Goal: Communication & Community: Answer question/provide support

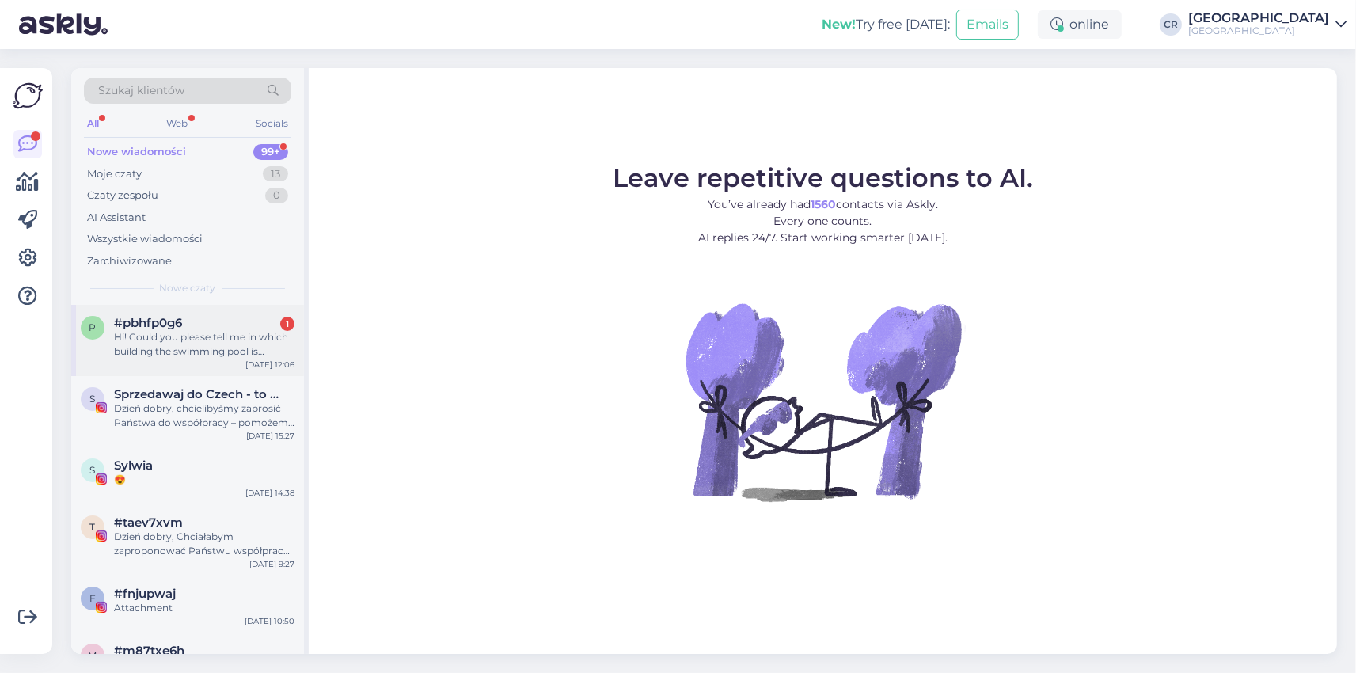
click at [173, 327] on span "#pbhfp0g6" at bounding box center [148, 323] width 68 height 14
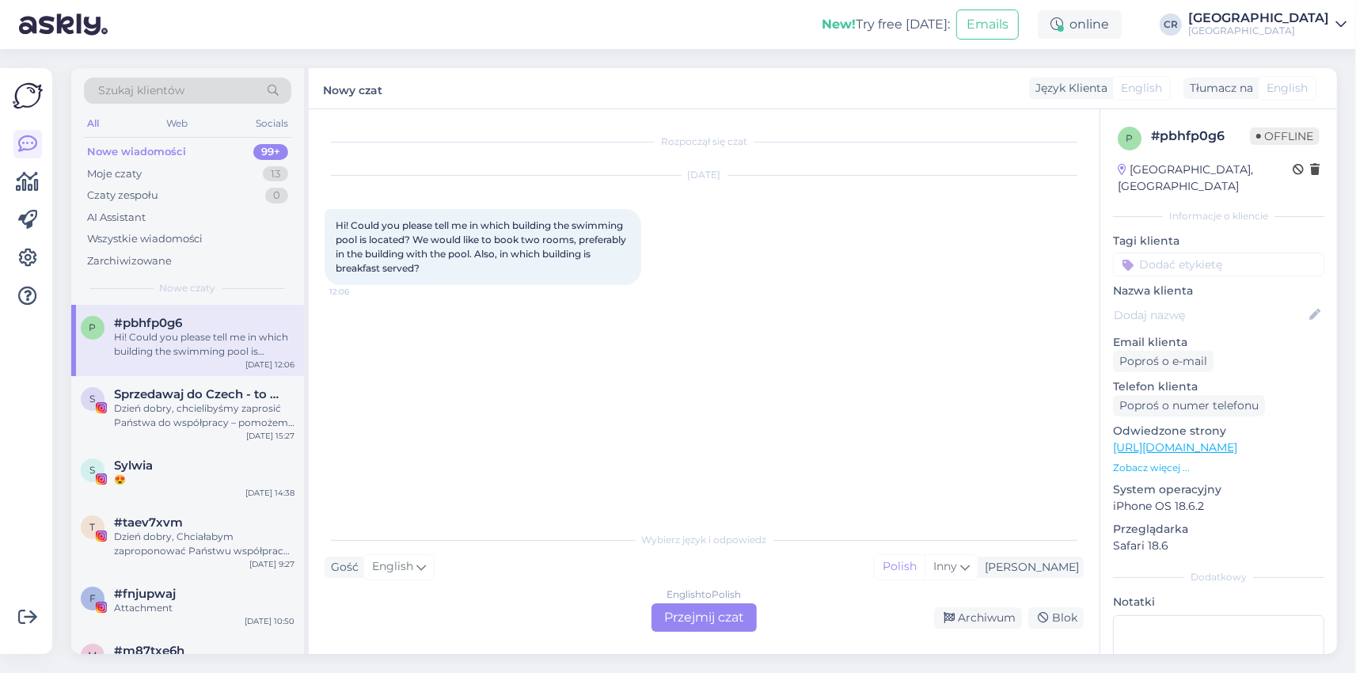
click at [734, 623] on div "English to Polish Przejmij czat" at bounding box center [704, 617] width 105 height 29
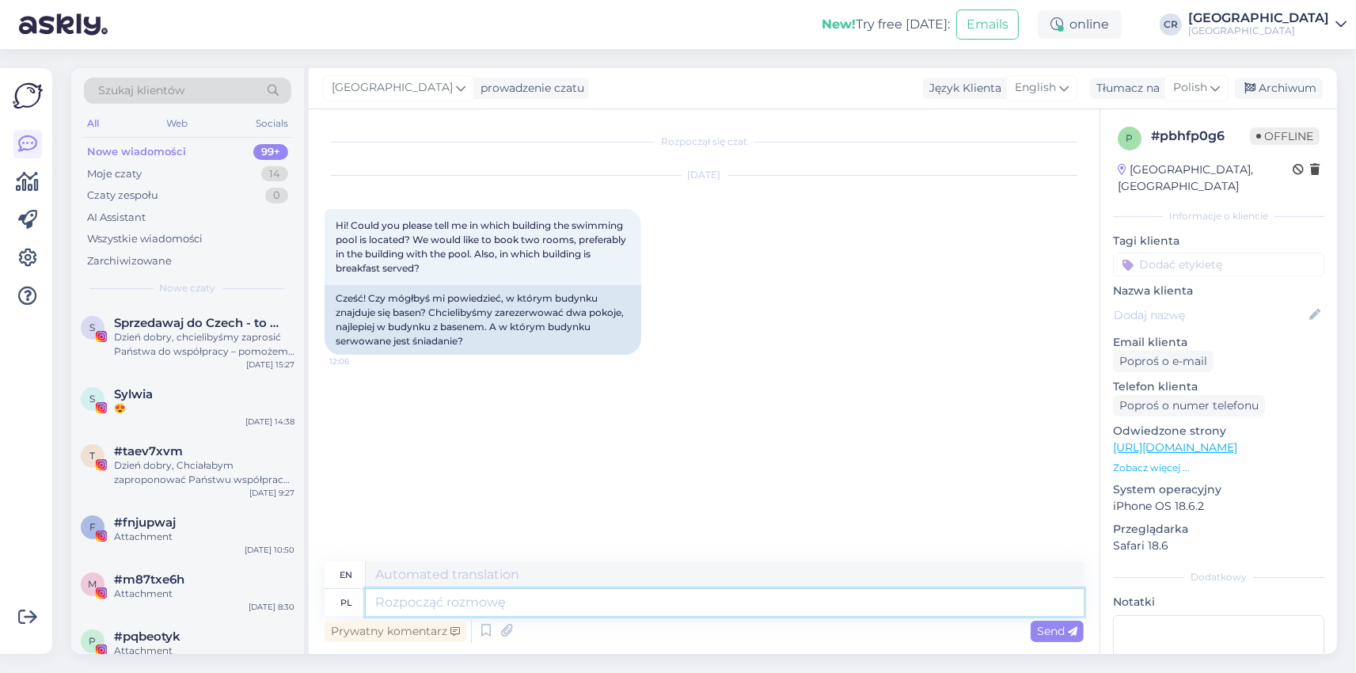
click at [397, 600] on textarea at bounding box center [725, 602] width 718 height 27
type textarea "Dzień"
type textarea "Day"
type textarea "Dzień dobry, Basen"
type textarea "Good morning, Pool"
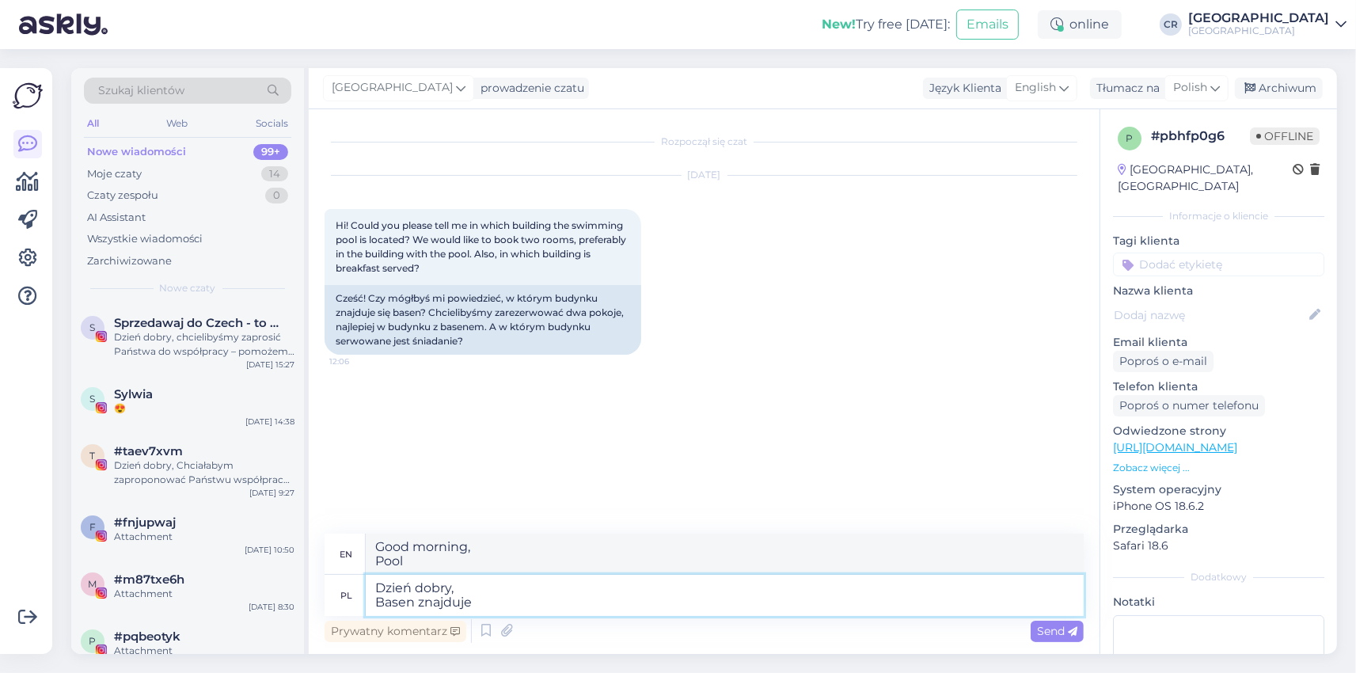
type textarea "Dzień dobry, Basen znajduje"
type textarea "Good morning, The swimming pool is located"
type textarea "Dzień dobry, Basen znajduje się w"
type textarea "Good morning, The swimming pool is located in"
type textarea "Dzień dobry, Basen znajduje się w budynku"
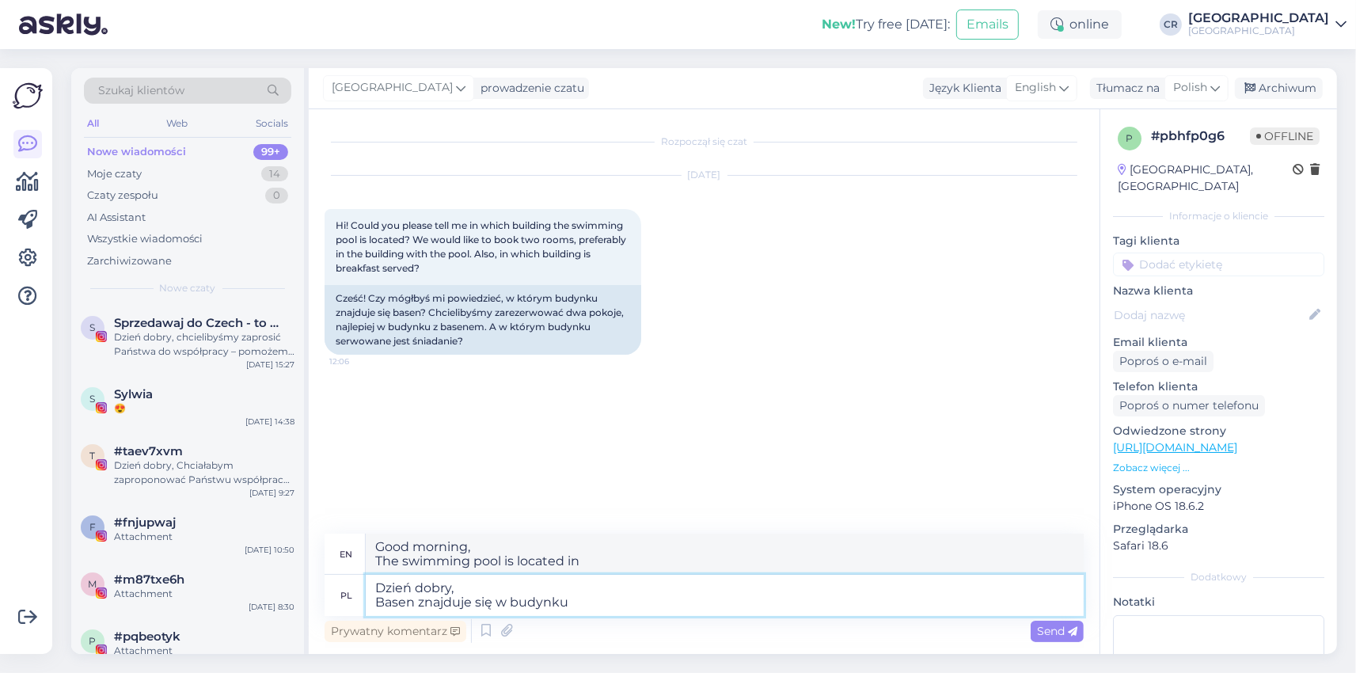
type textarea "Good morning, The swimming pool is located in the building"
type textarea "Dzień dobry, Basen znajduje się w budynku Mineral"
type textarea "Good morning, The swimming pool is located in the [GEOGRAPHIC_DATA]"
type textarea "Dzień dobry, Basen znajduje się w budynku [GEOGRAPHIC_DATA]."
type textarea "Good morning, The swimming pool is located in the [GEOGRAPHIC_DATA]."
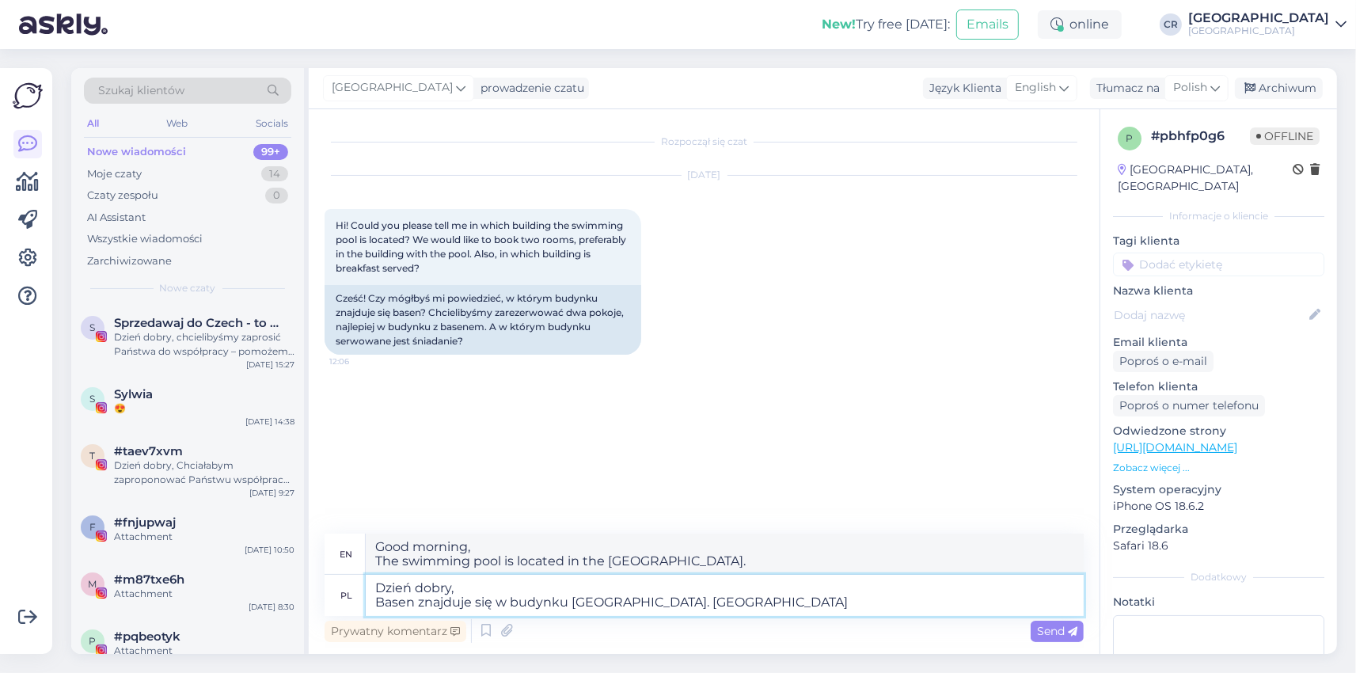
type textarea "Dzień dobry, Basen znajduje się w budynku [GEOGRAPHIC_DATA]. [GEOGRAPHIC_DATA]"
type textarea "Good morning, The swimming pool is located in the [GEOGRAPHIC_DATA]. Breakfast"
type textarea "Dzień dobry, Basen znajduje się w budynku [GEOGRAPHIC_DATA]. Śniadania dbywają …"
type textarea "Good morning, The swimming pool is located in the [GEOGRAPHIC_DATA]. Breakfast …"
type textarea "Dzień dobry, Basen znajduje się w budynku [GEOGRAPHIC_DATA]. Śniadania dbywają …"
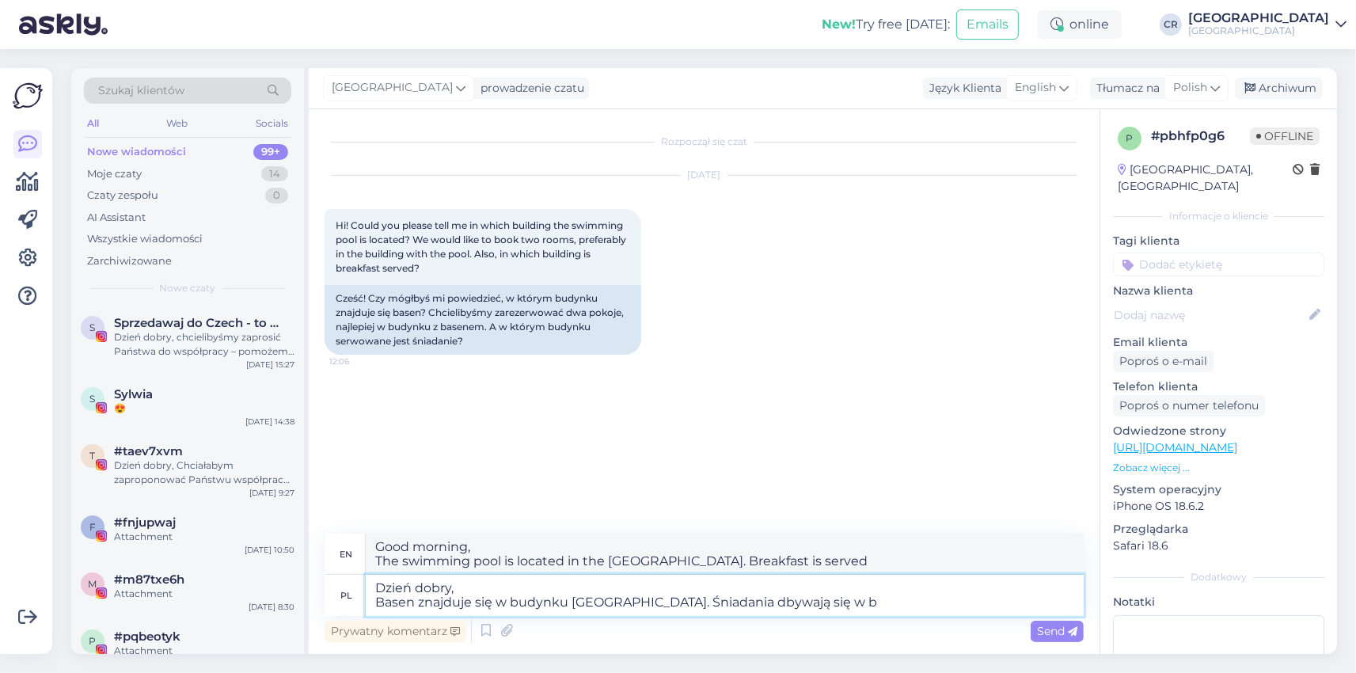
type textarea "Good morning, The swimming pool is located in the [GEOGRAPHIC_DATA]. Breakfast …"
type textarea "Dzień dobry, Basen znajduje się w budynku [GEOGRAPHIC_DATA]. Śniadania dbywają …"
type textarea "Good morning, The swimming pool is located in the [GEOGRAPHIC_DATA]. Breakfast …"
type textarea "Dzień dobry, Basen znajduje się w budynku [GEOGRAPHIC_DATA]. Śniadania dbywają …"
type textarea "Good morning, The swimming pool is located in the [GEOGRAPHIC_DATA]. Breakfast …"
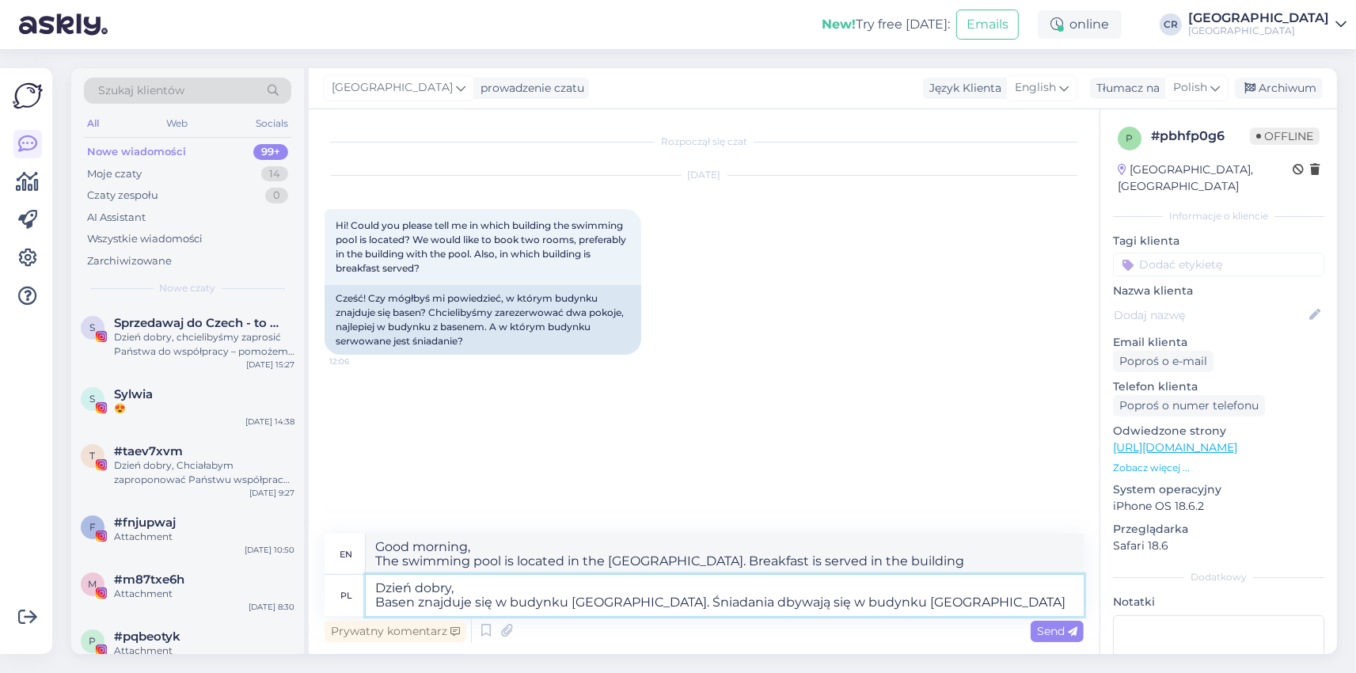
type textarea "Dzień dobry, Basen znajduje się w budynku [GEOGRAPHIC_DATA]. Śniadania dbywają …"
type textarea "Good morning, The pool is located in the [GEOGRAPHIC_DATA]. Breakfast is served…"
click at [723, 606] on textarea "Dzień dobry, Basen znajduje się w budynku [GEOGRAPHIC_DATA]. Śniadania dbywają …" at bounding box center [725, 595] width 718 height 41
click at [755, 603] on textarea "Dzień dobry, Basen znajduje się w budynku [GEOGRAPHIC_DATA]. Śniadania odbywają…" at bounding box center [725, 595] width 718 height 41
click at [779, 603] on textarea "Dzień dobry, Basen znajduje się w budynku [GEOGRAPHIC_DATA]. Śniadania odbywają…" at bounding box center [725, 595] width 718 height 41
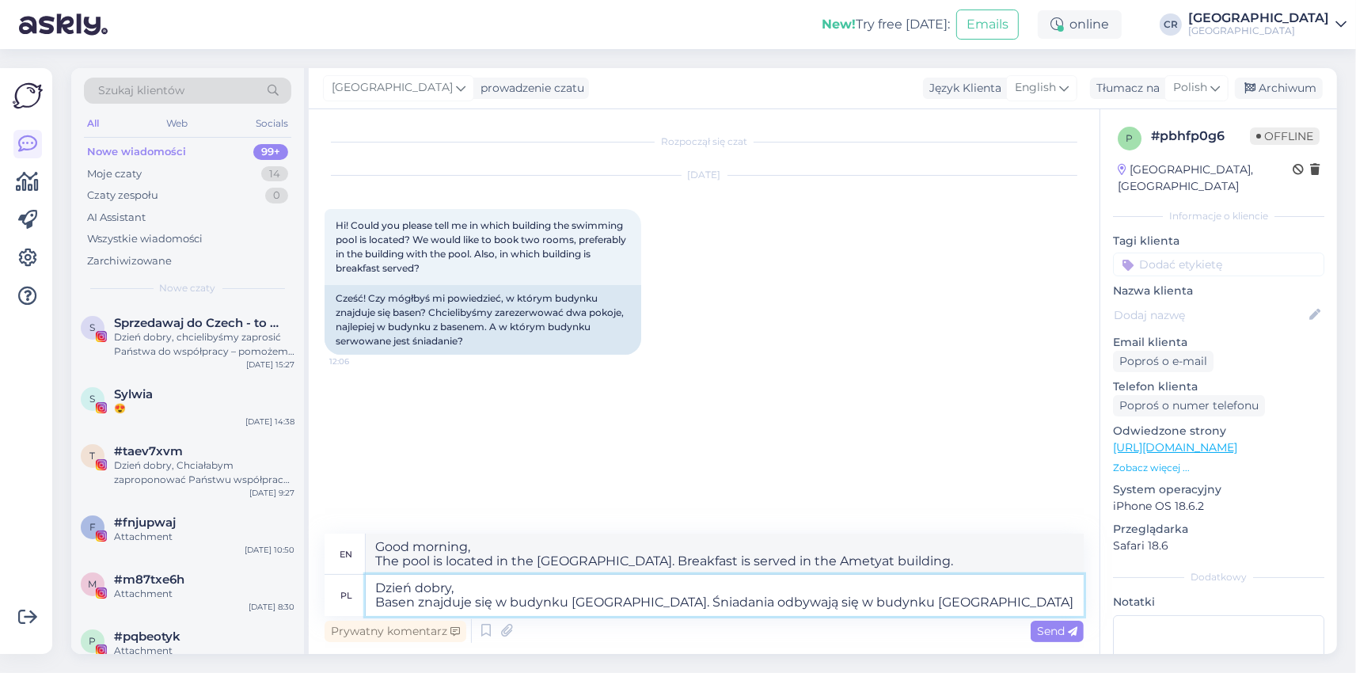
click at [948, 599] on textarea "Dzień dobry, Basen znajduje się w budynku [GEOGRAPHIC_DATA]. Śniadania odbywają…" at bounding box center [725, 595] width 718 height 41
click at [925, 607] on textarea "Dzień dobry, Basen znajduje się w budynku [GEOGRAPHIC_DATA]. Śniadania odbywają…" at bounding box center [725, 595] width 718 height 41
type textarea "Dzień dobry, Basen znajduje się w budynku [GEOGRAPHIC_DATA]. Śniadania odbywają…"
click at [957, 602] on textarea "Dzień dobry, Basen znajduje się w budynku [GEOGRAPHIC_DATA]. Śniadania odbywają…" at bounding box center [725, 595] width 718 height 41
type textarea "Good morning, The pool is located in the [GEOGRAPHIC_DATA]. Breakfast is served…"
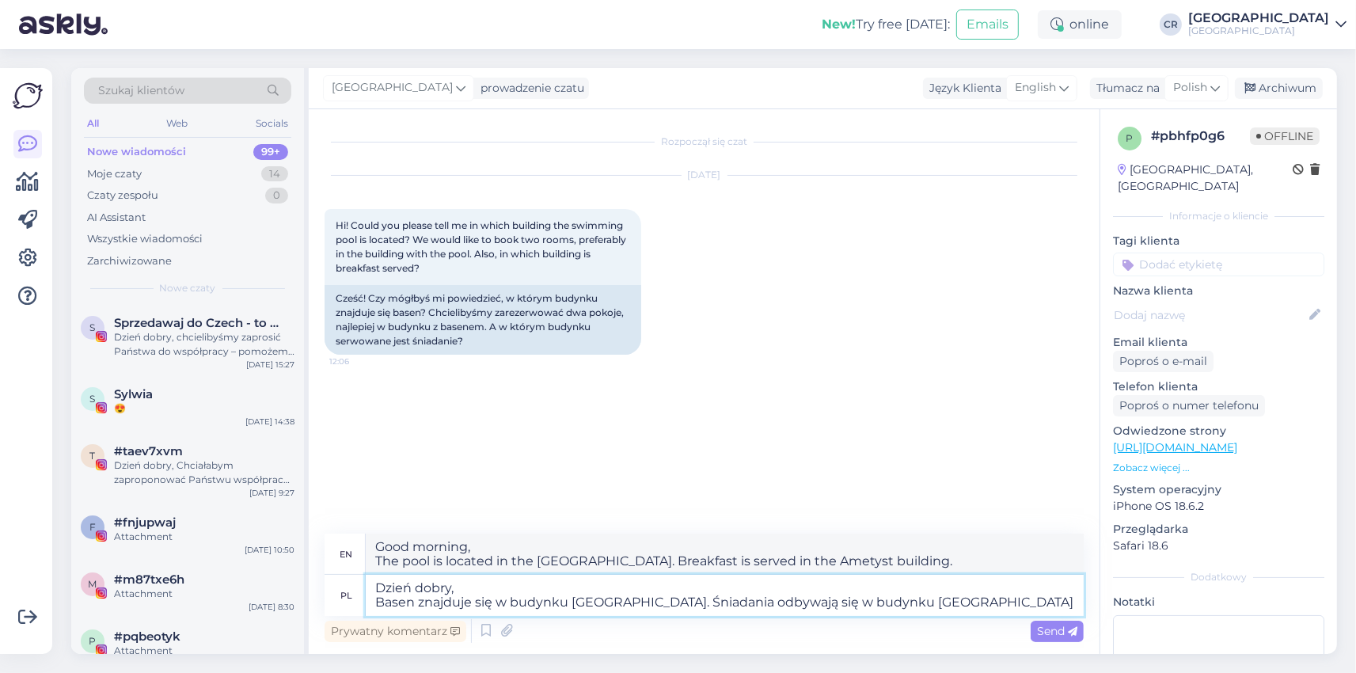
type textarea "Dzień dobry, Basen znajduje się w budynku [GEOGRAPHIC_DATA]. Śniadania odbywają…"
type textarea "Good morning, The pool is located in the [GEOGRAPHIC_DATA]. Breakfast takes pla…"
type textarea "Dzień dobry, Basen znajduje się w budynku [GEOGRAPHIC_DATA]. Śniadania odbywają…"
click at [1046, 634] on span "Send" at bounding box center [1057, 631] width 40 height 14
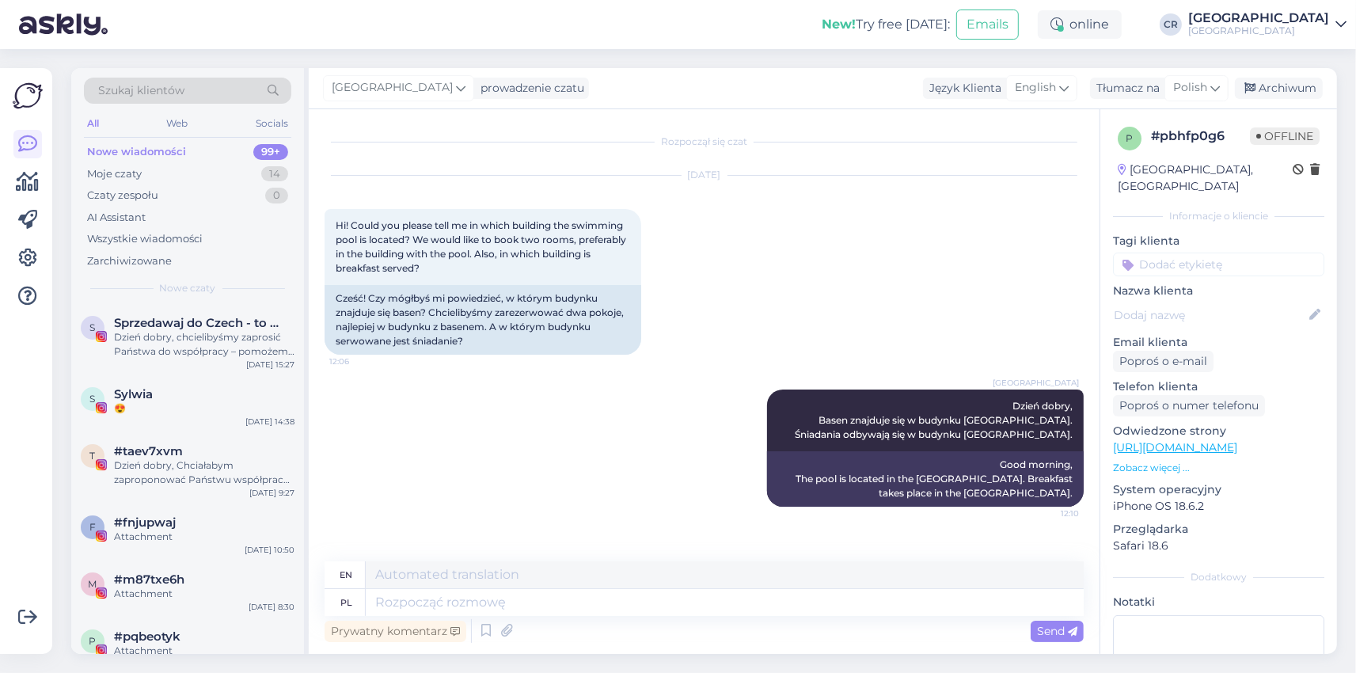
click at [651, 499] on div "[GEOGRAPHIC_DATA] Dzień dobry, Basen znajduje się w budynku [GEOGRAPHIC_DATA]. …" at bounding box center [704, 448] width 759 height 152
